Goal: Task Accomplishment & Management: Use online tool/utility

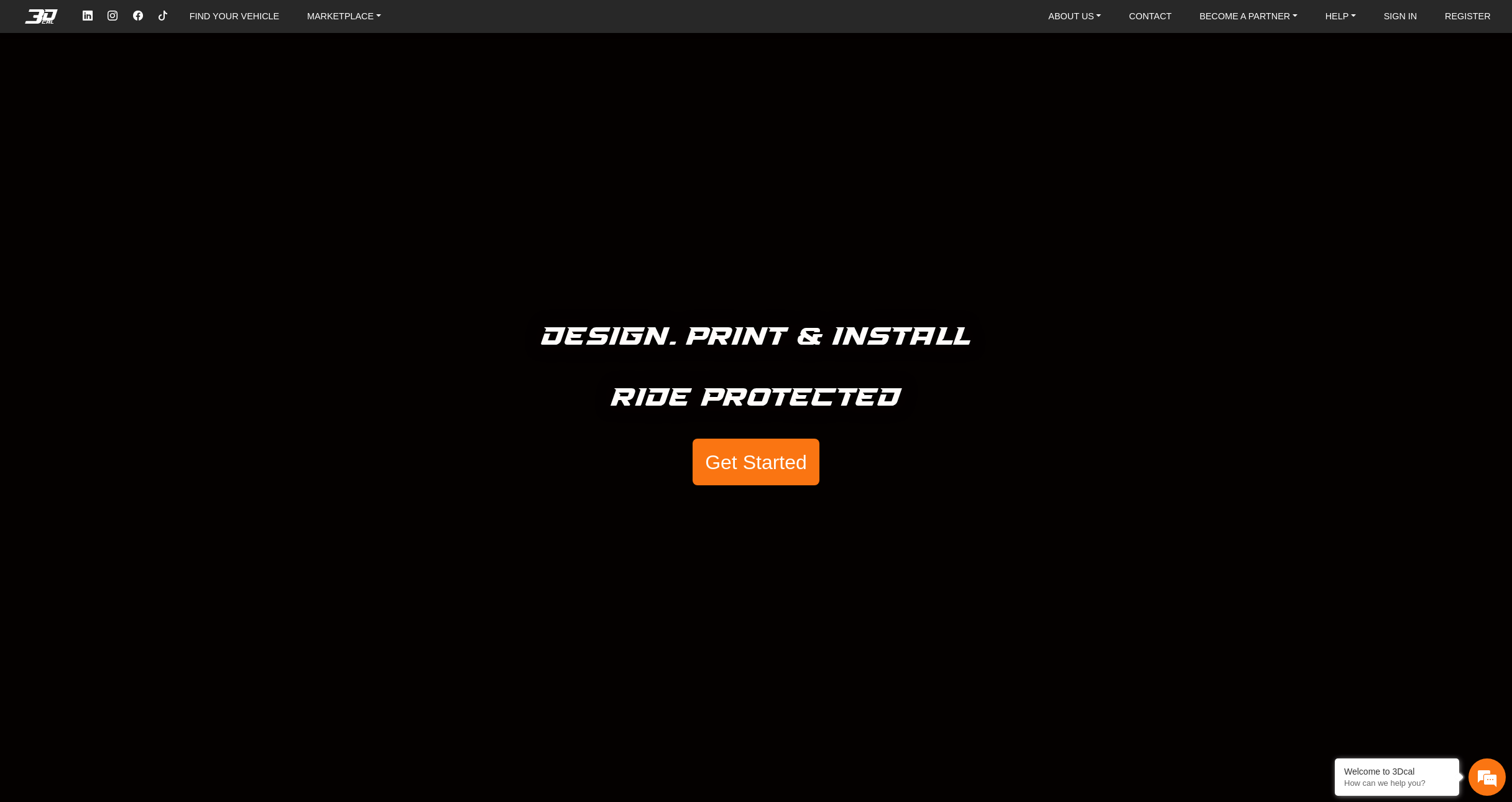
click at [757, 466] on button "Get Started" at bounding box center [756, 462] width 127 height 48
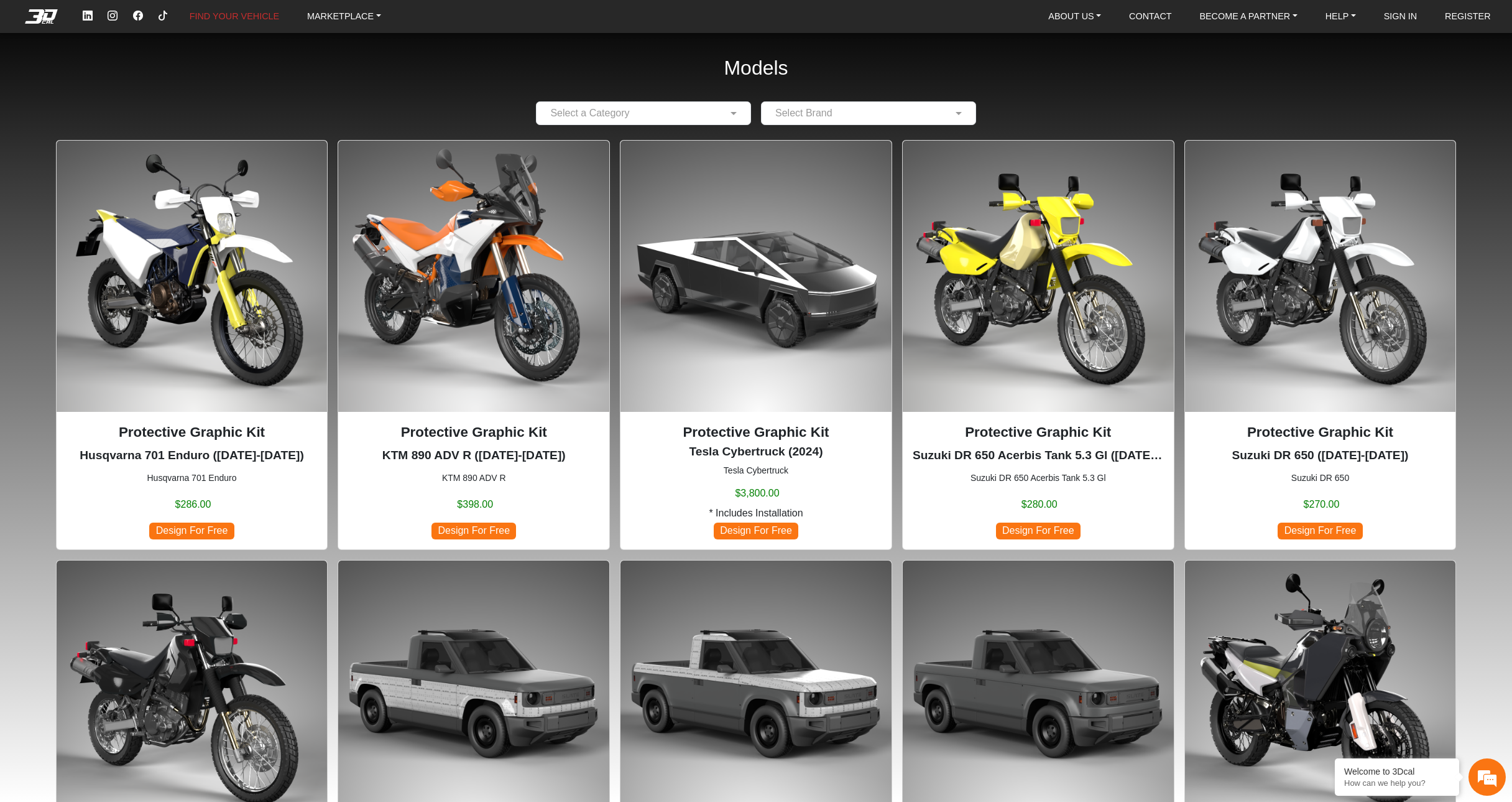
click at [627, 114] on input "text" at bounding box center [632, 112] width 177 height 15
click at [625, 134] on div "Motorcycles" at bounding box center [643, 137] width 214 height 25
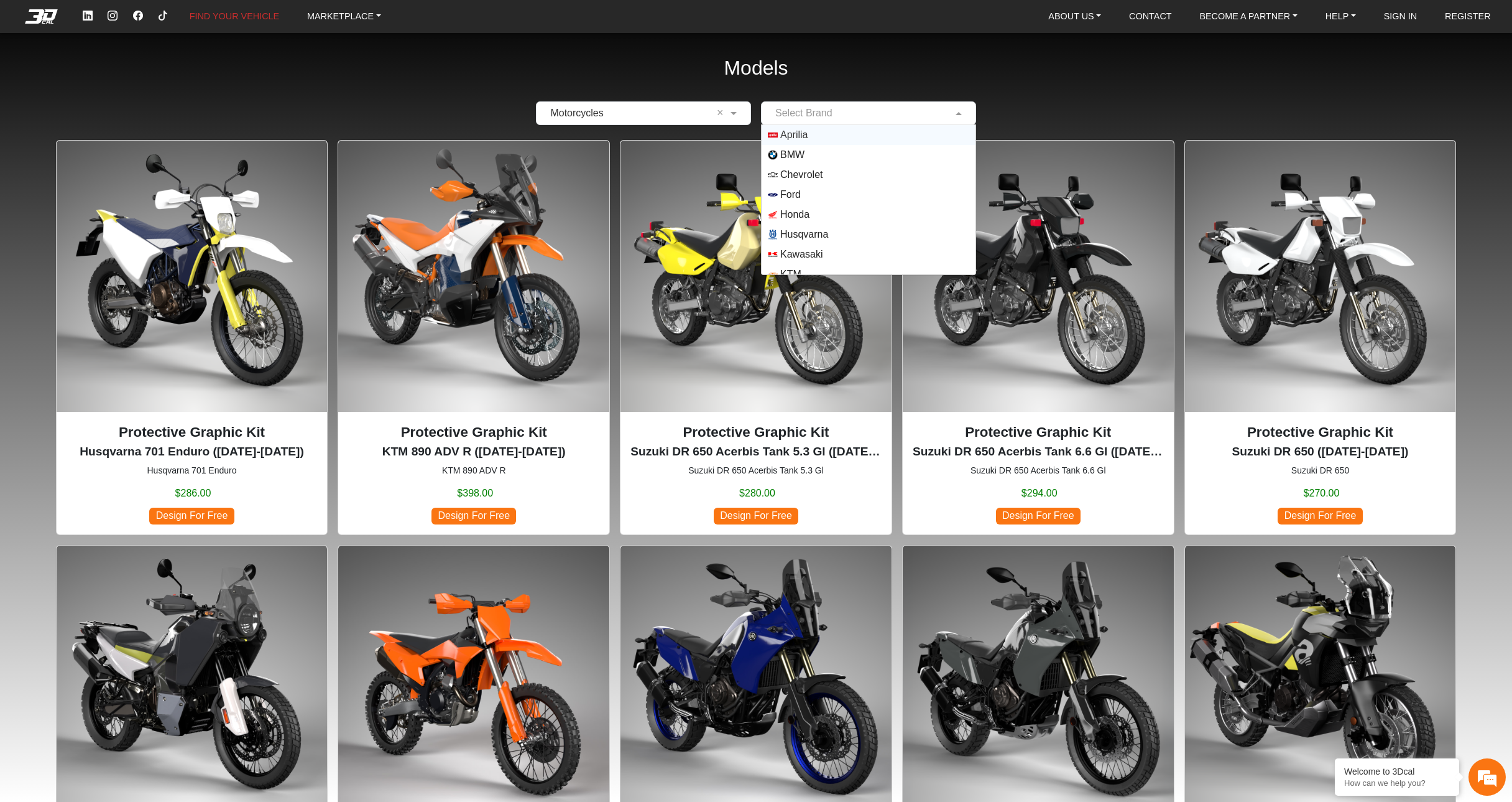
click at [819, 117] on input "text" at bounding box center [856, 112] width 177 height 15
click at [778, 132] on img "Options List" at bounding box center [773, 135] width 10 height 10
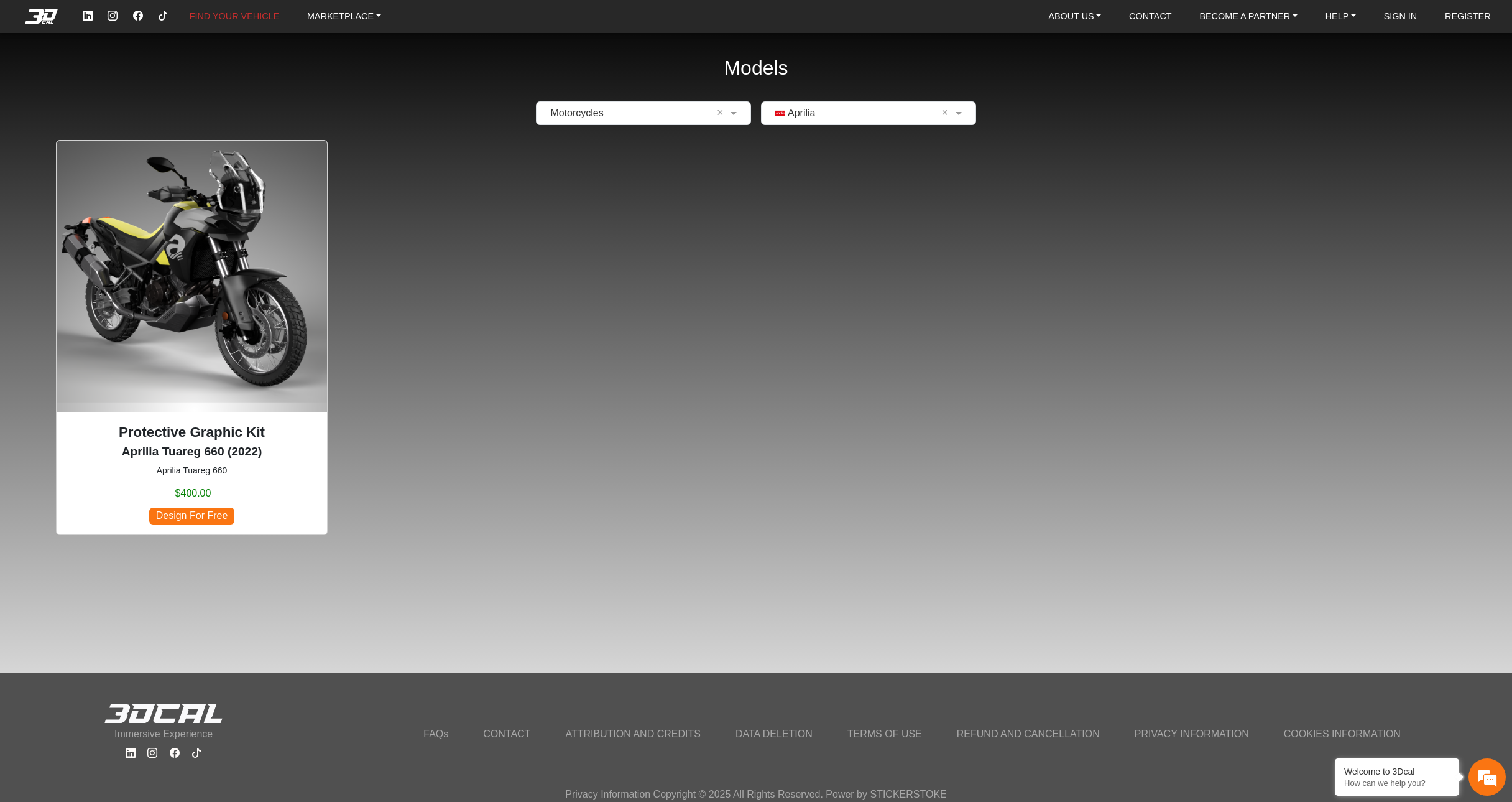
click at [220, 375] on img at bounding box center [192, 275] width 271 height 271
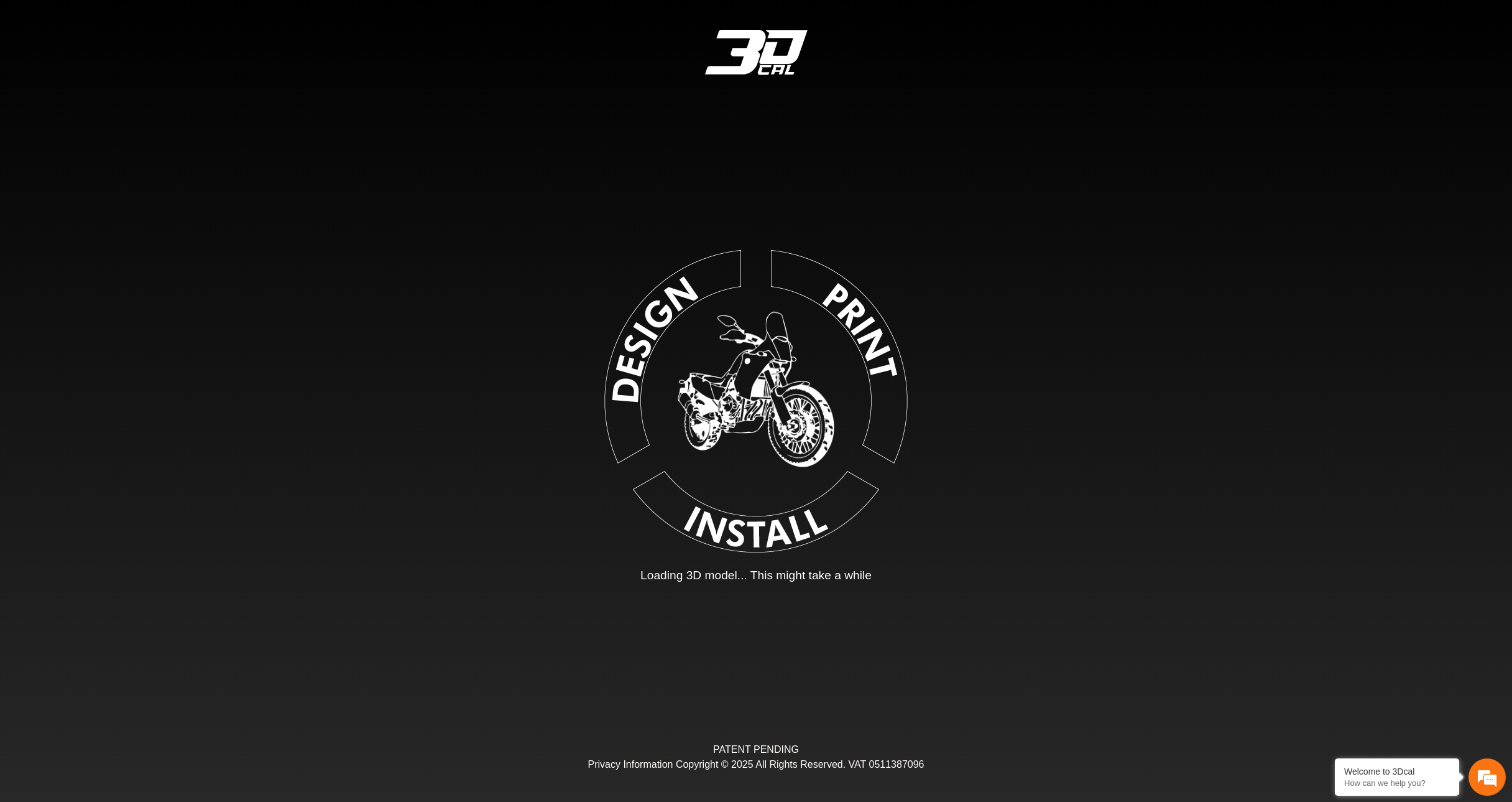
type input "*"
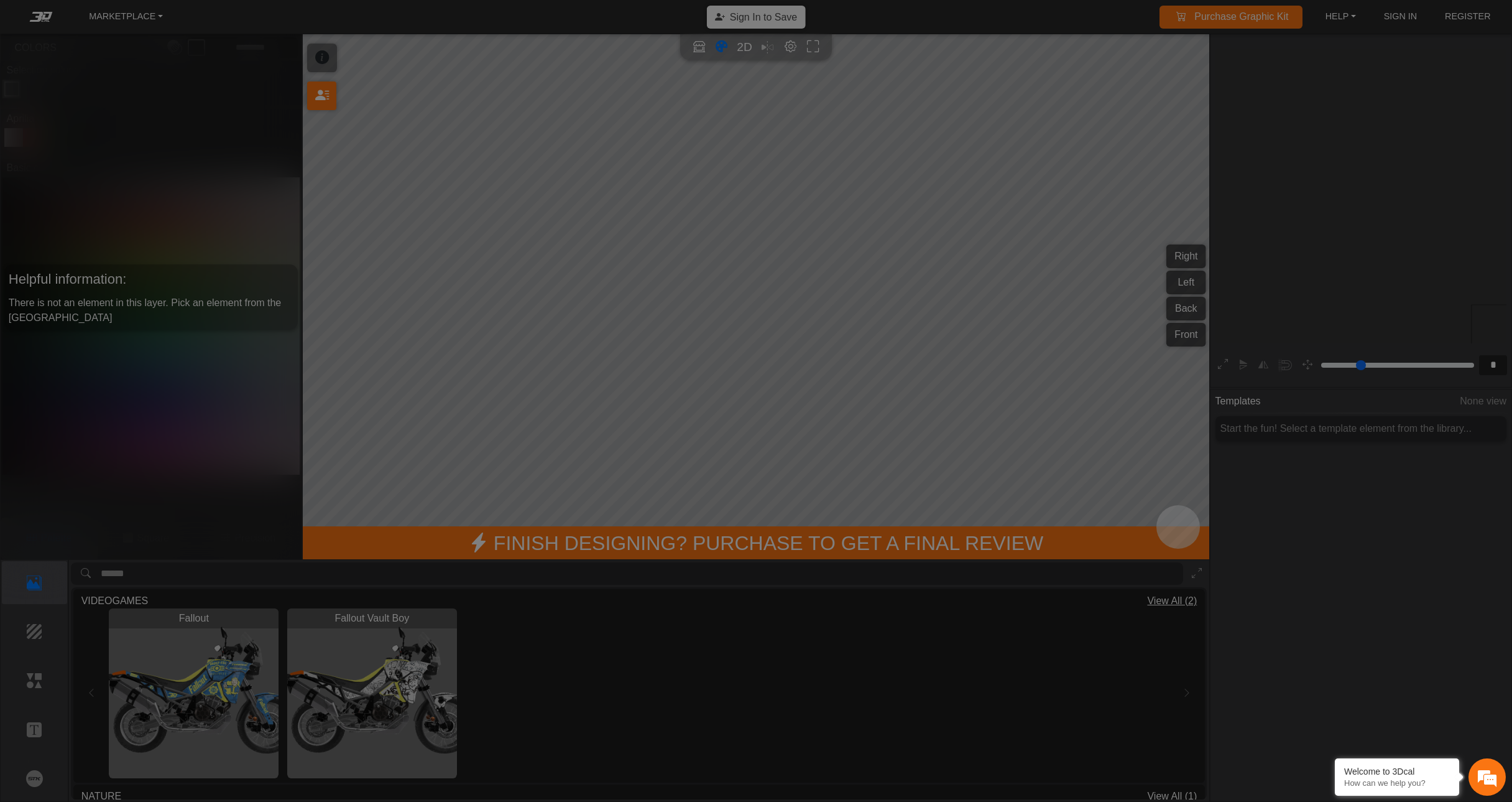
scroll to position [235, 236]
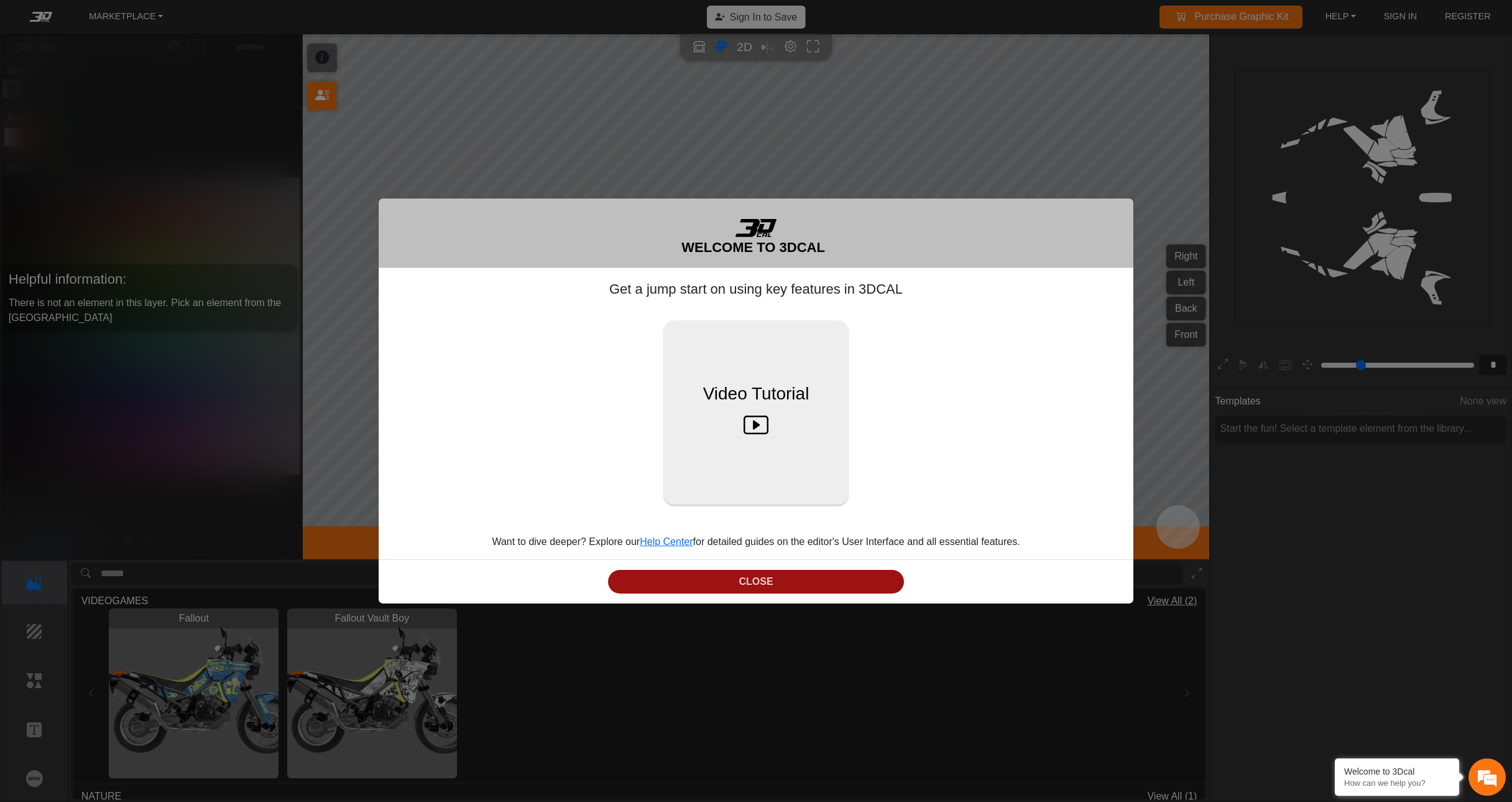
click at [766, 578] on button "CLOSE" at bounding box center [756, 581] width 296 height 24
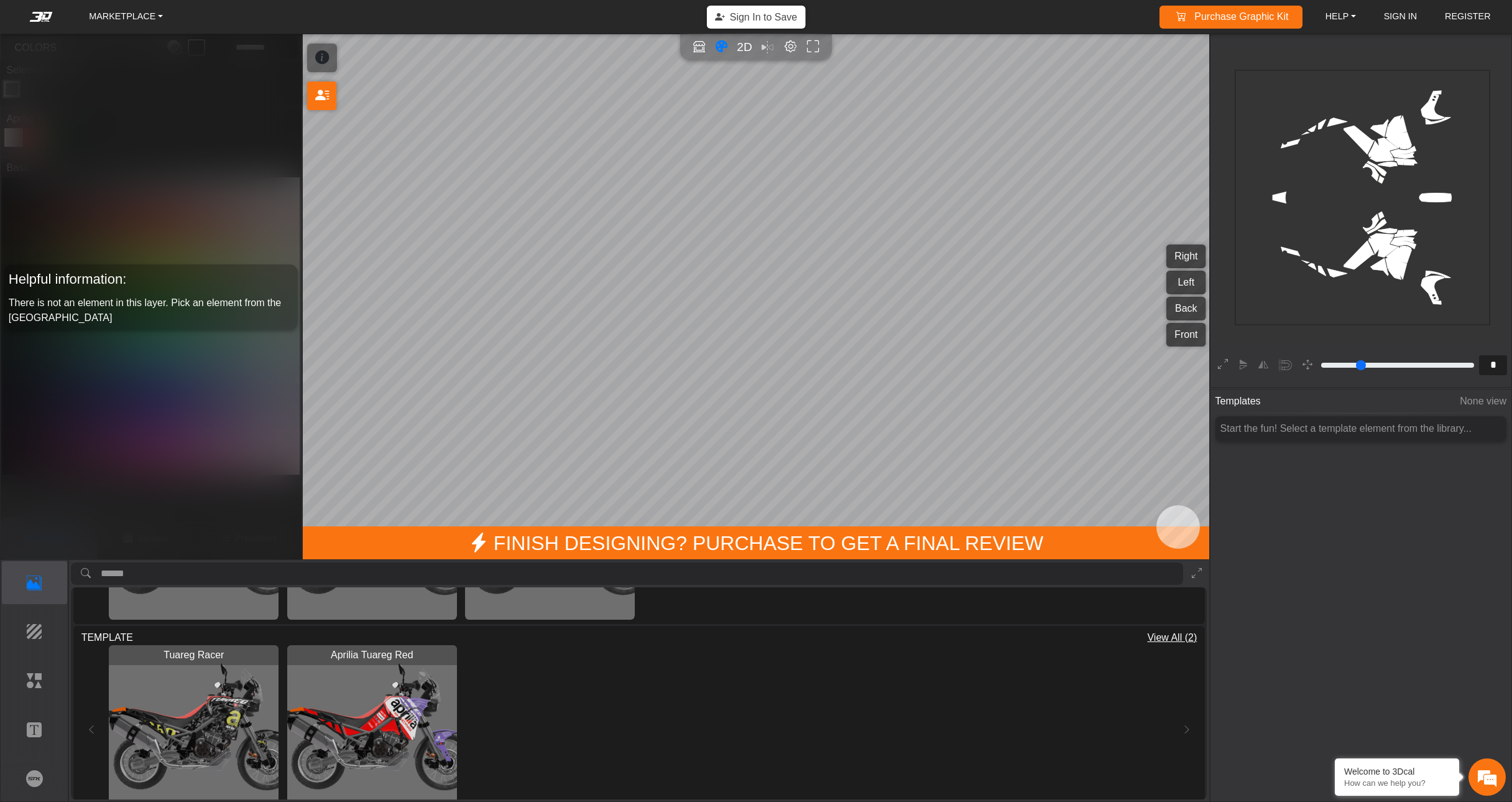
scroll to position [961, 0]
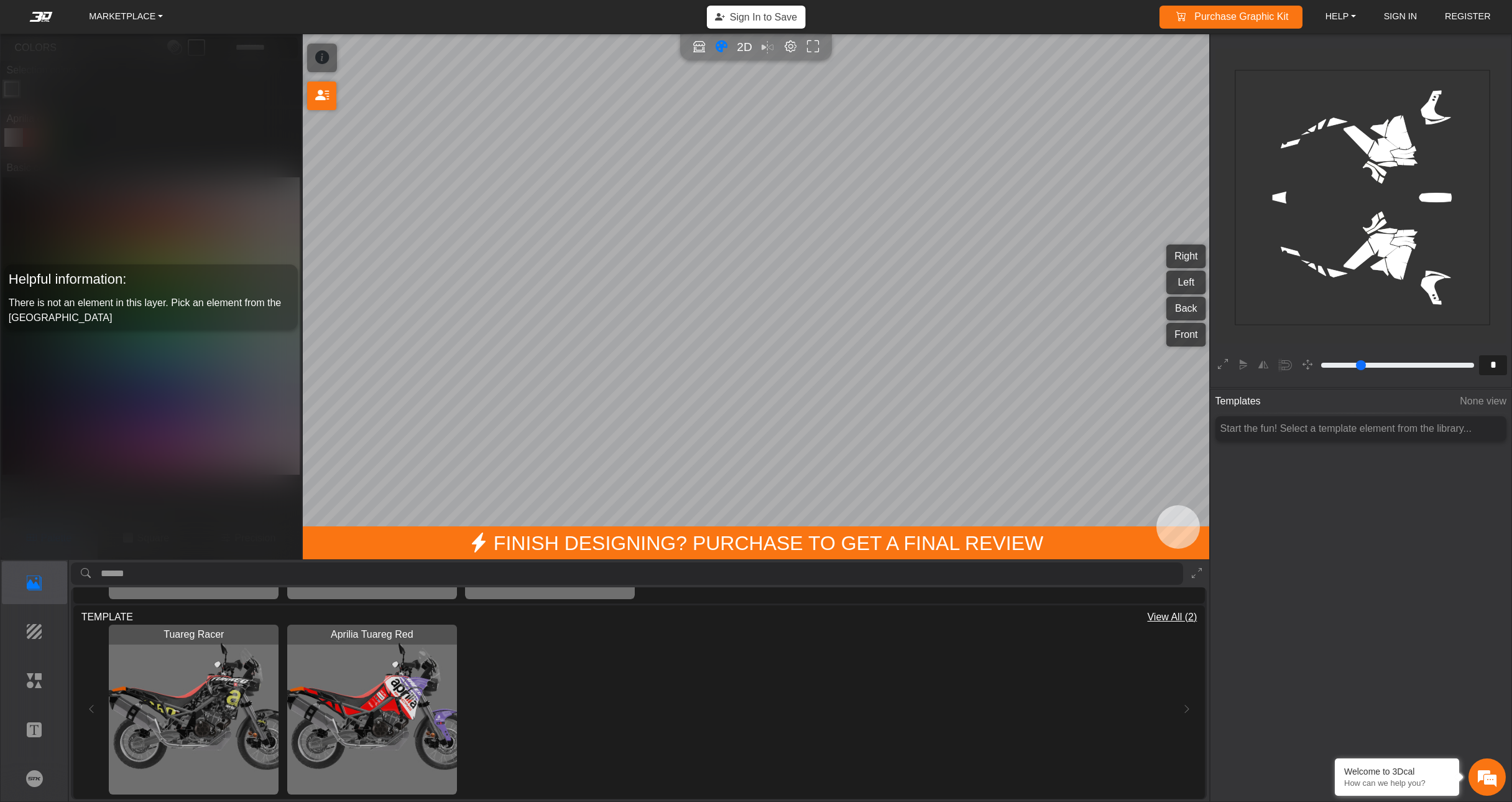
click at [411, 680] on img "View Aprilia Tuareg Red" at bounding box center [372, 710] width 170 height 170
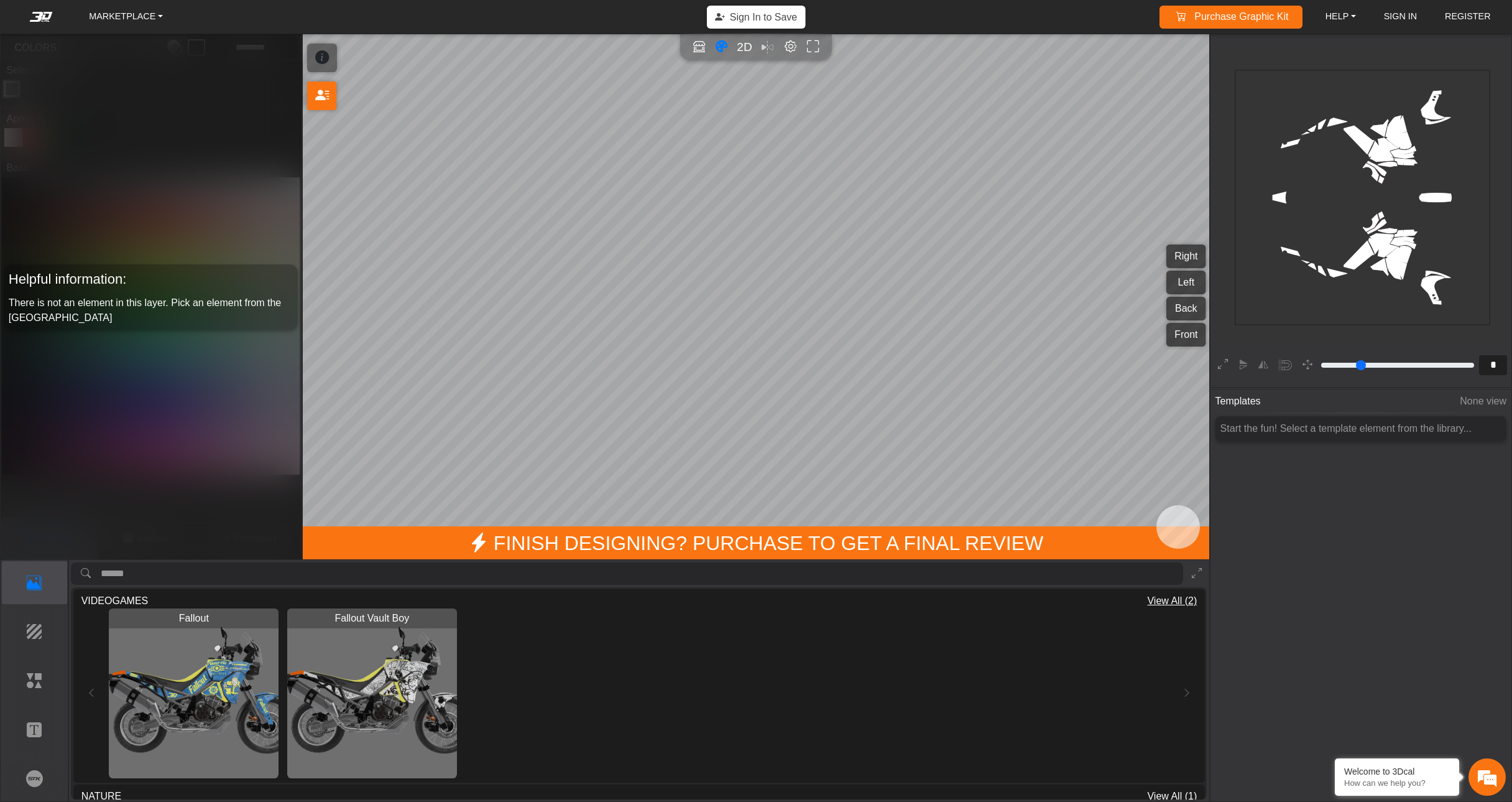
click at [391, 703] on img "View Fallout Vault Boy" at bounding box center [372, 693] width 170 height 170
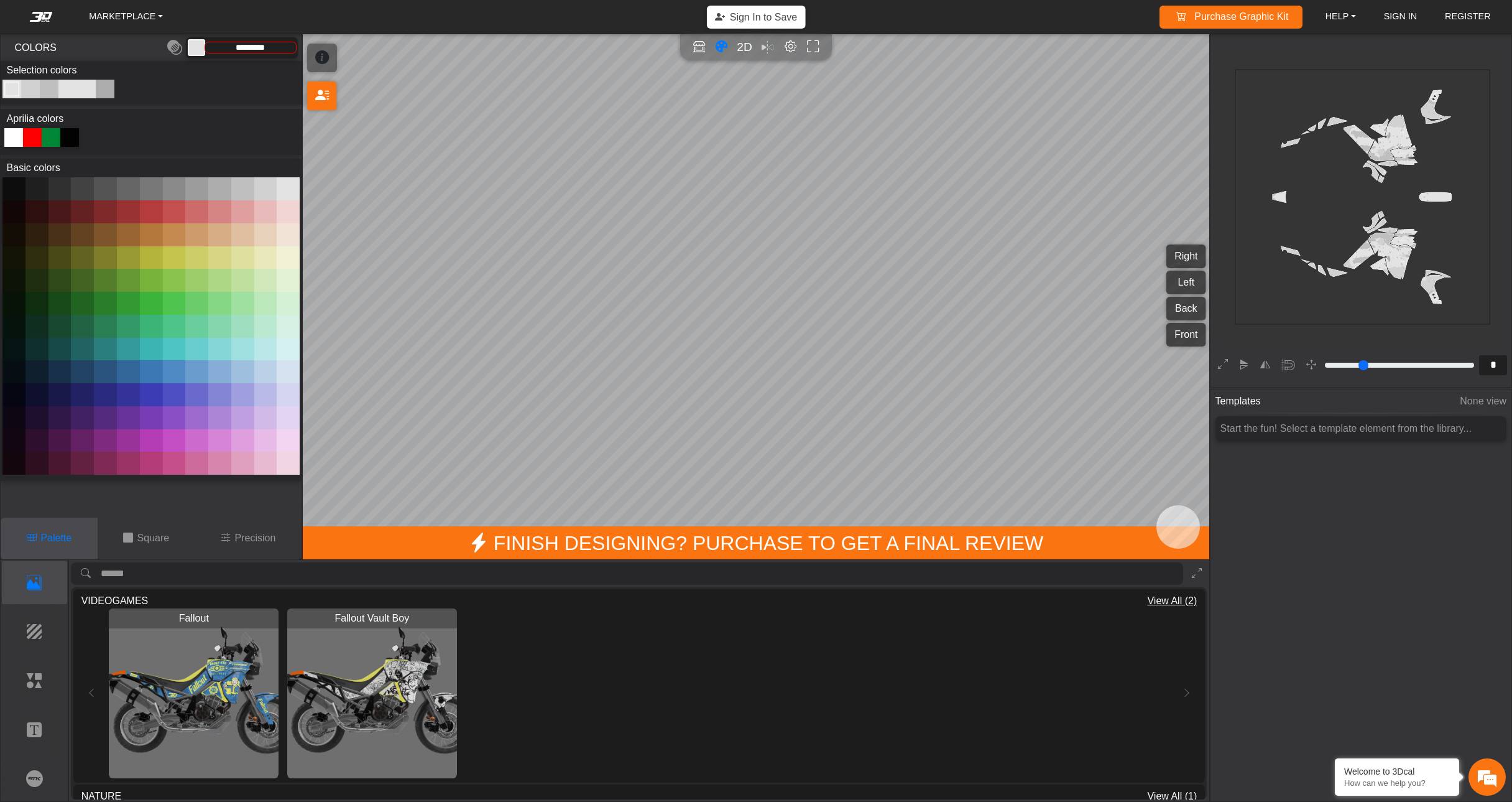
click at [1193, 257] on button "Right" at bounding box center [1185, 256] width 39 height 24
click at [1185, 285] on button "Left" at bounding box center [1185, 282] width 39 height 24
click at [1188, 300] on button "Back" at bounding box center [1185, 309] width 39 height 24
click at [1188, 322] on div "Right Left Back Front" at bounding box center [1185, 296] width 39 height 104
click at [1184, 332] on button "Front" at bounding box center [1185, 335] width 39 height 24
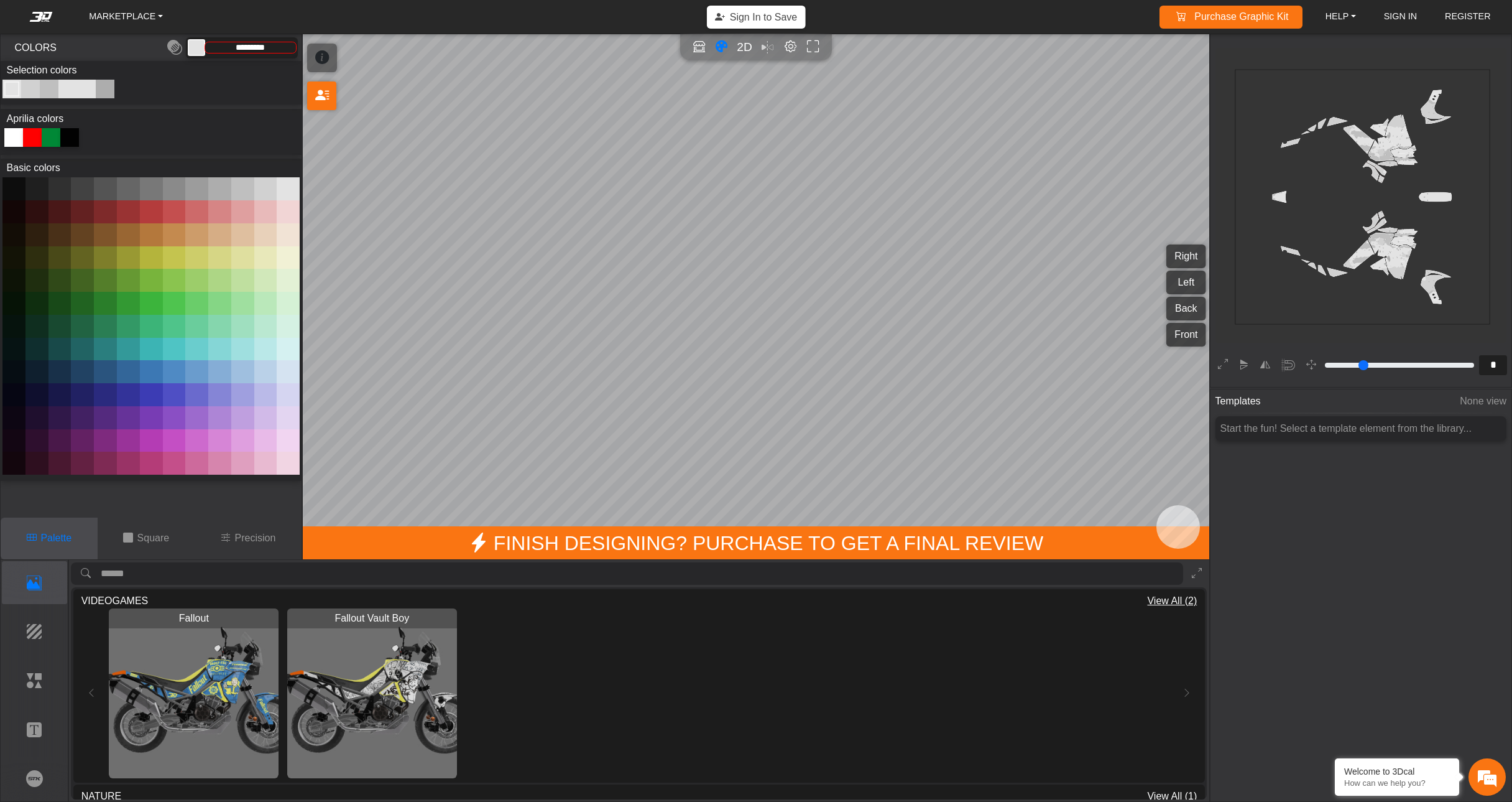
click at [1186, 314] on button "Back" at bounding box center [1185, 309] width 39 height 24
click at [1190, 252] on button "Right" at bounding box center [1185, 256] width 39 height 24
click at [122, 429] on button at bounding box center [128, 417] width 23 height 23
click at [108, 429] on button at bounding box center [105, 417] width 23 height 23
click at [128, 429] on button at bounding box center [128, 417] width 23 height 23
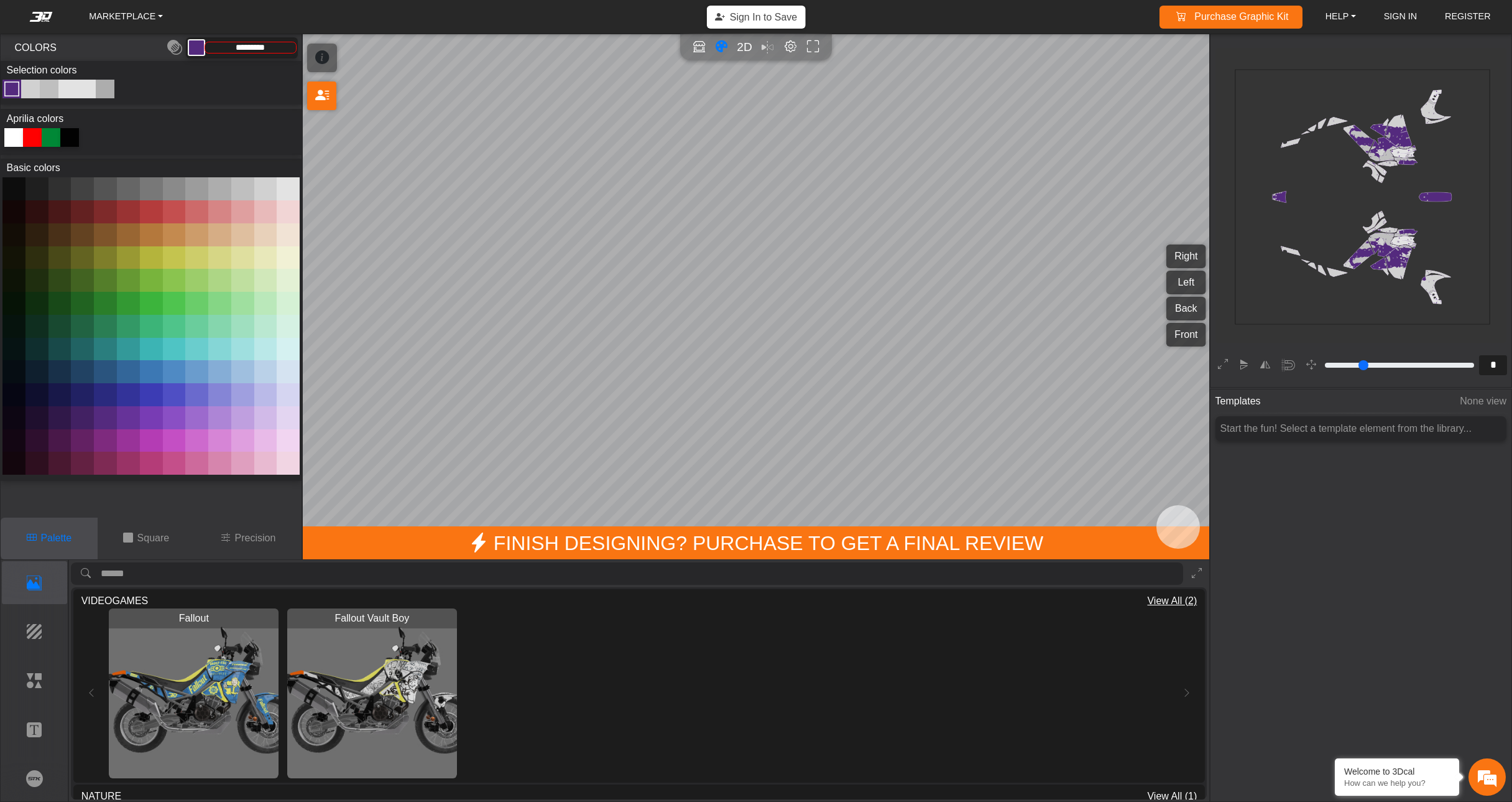
type input "*********"
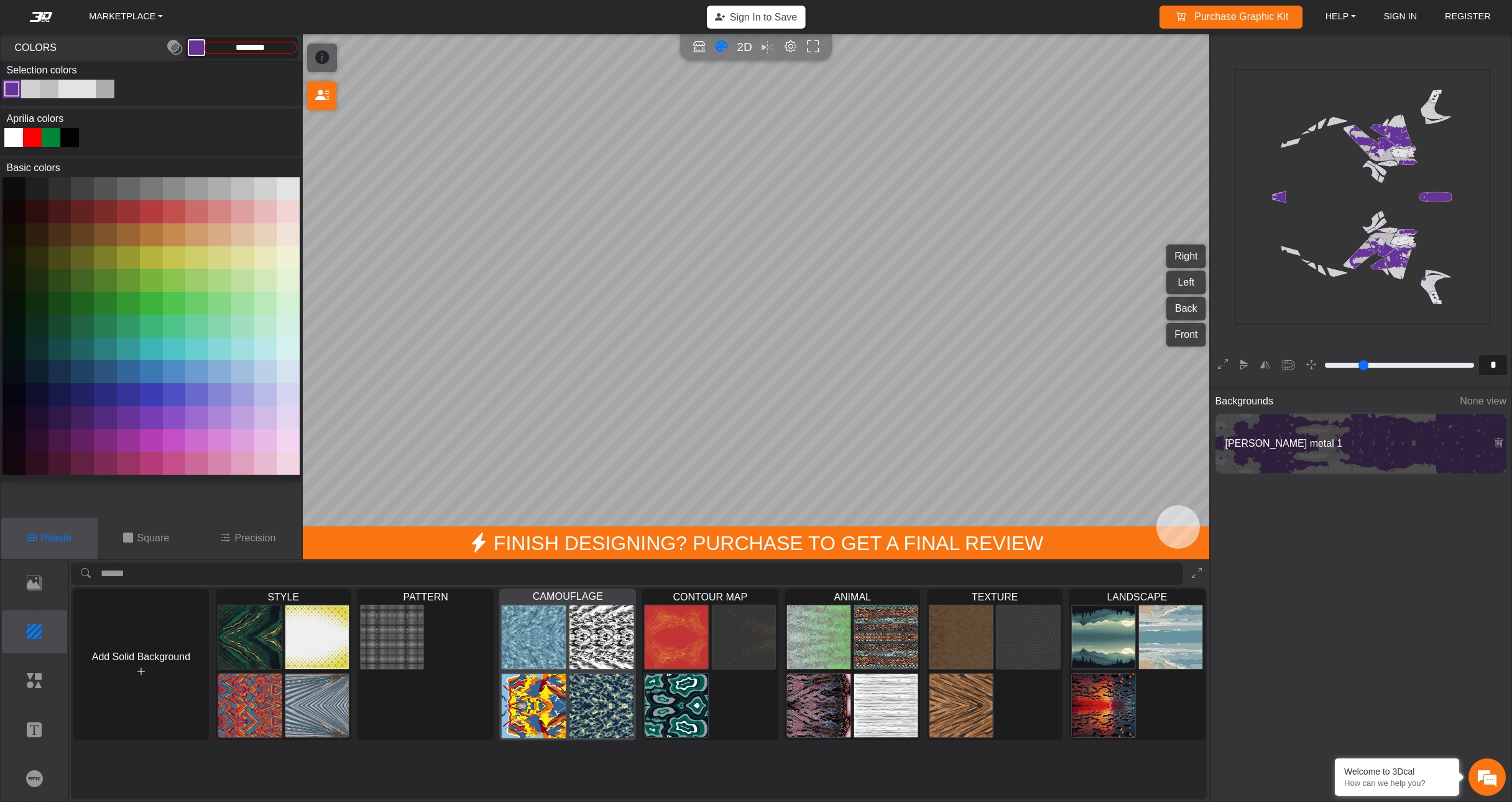
click at [591, 642] on img at bounding box center [602, 636] width 64 height 65
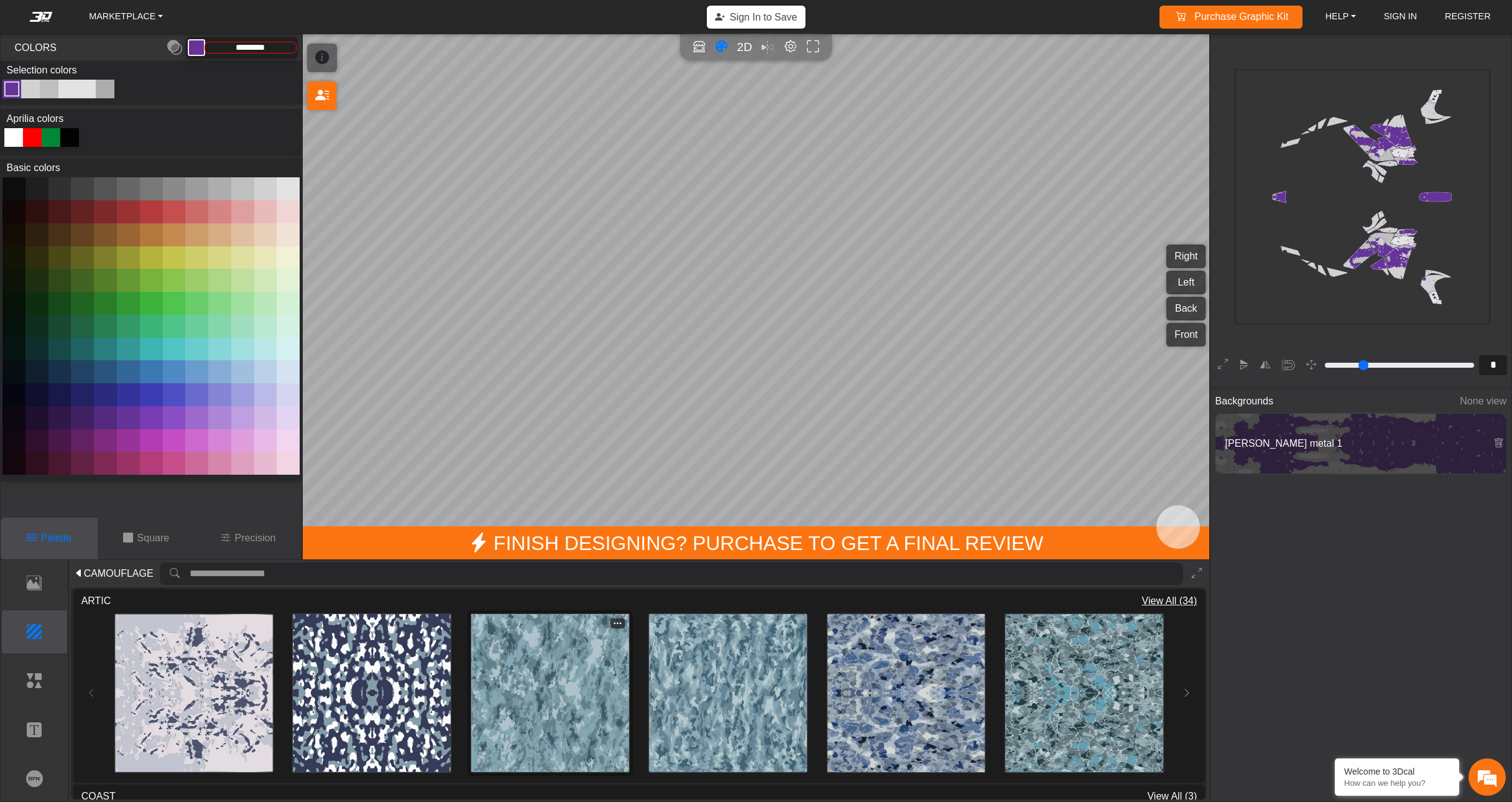
click at [568, 719] on img at bounding box center [550, 693] width 158 height 158
